Goal: Transaction & Acquisition: Subscribe to service/newsletter

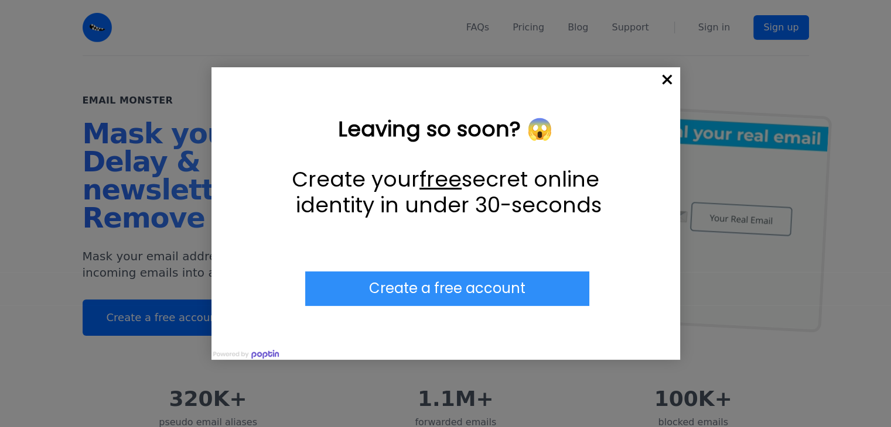
click at [658, 81] on span "×" at bounding box center [667, 80] width 26 height 26
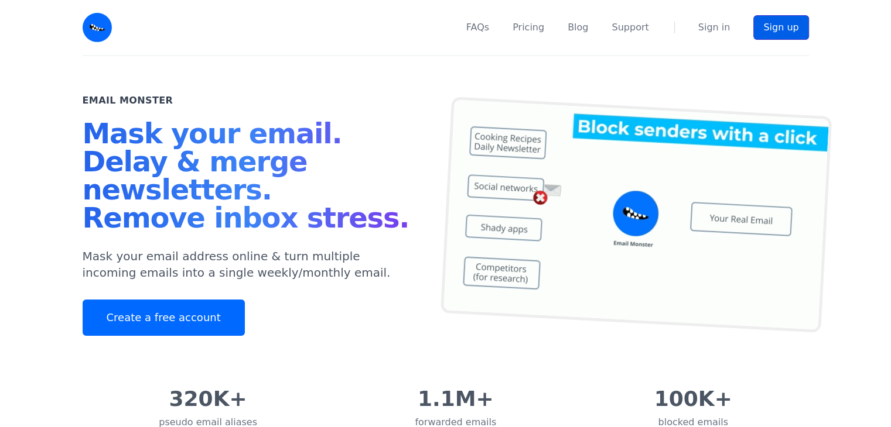
click at [791, 17] on link "Sign up" at bounding box center [780, 27] width 55 height 25
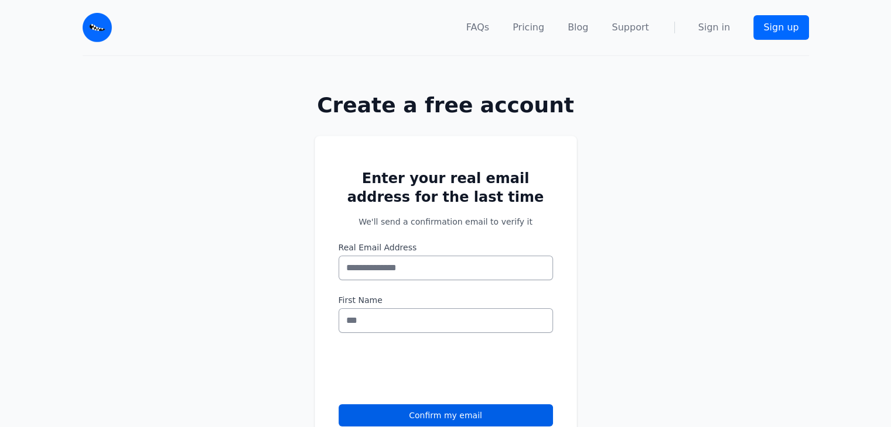
click at [707, 172] on div "Enter your real email address for the last time We'll send a confirmation email…" at bounding box center [445, 314] width 891 height 395
